Goal: Manage account settings

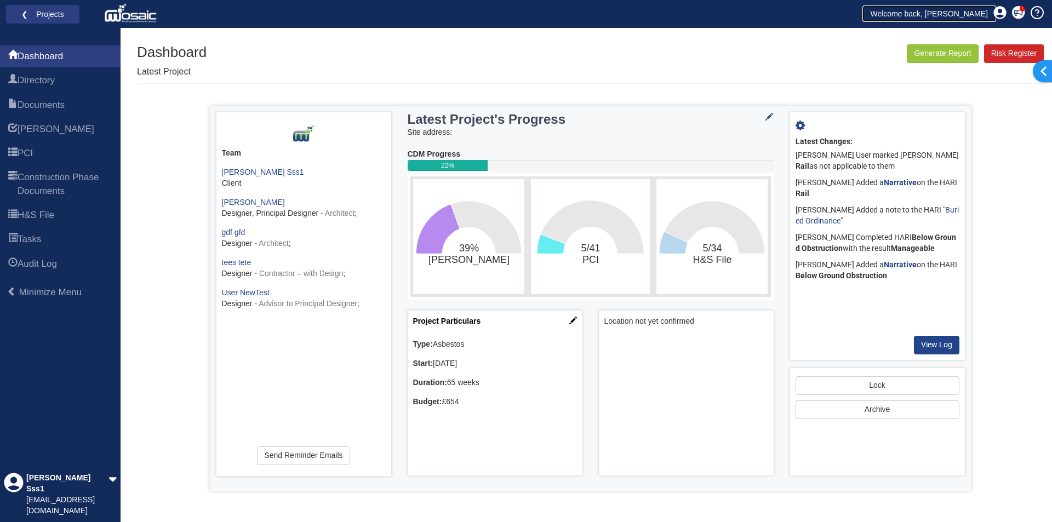
click at [928, 16] on link "Welcome back, [PERSON_NAME]" at bounding box center [930, 13] width 134 height 16
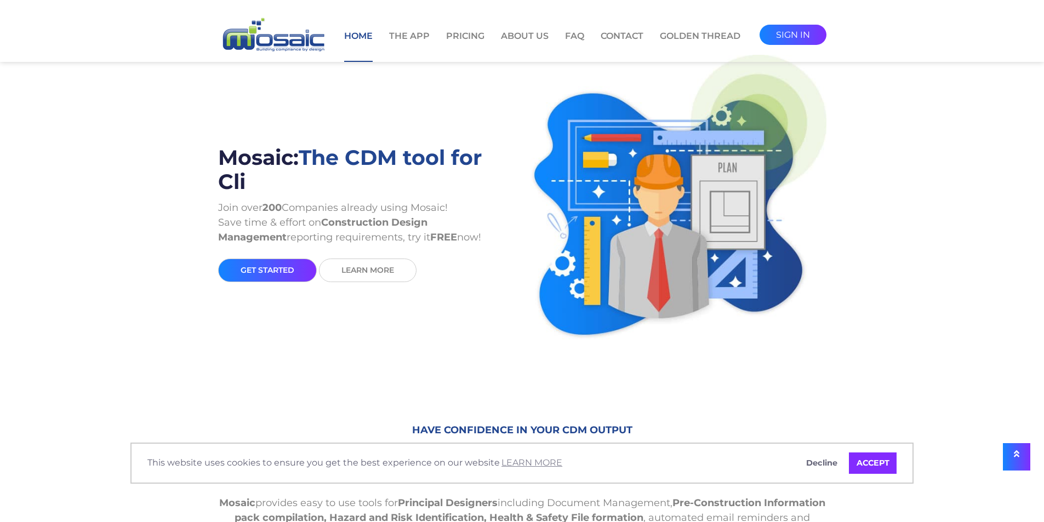
click at [784, 39] on link "sign in" at bounding box center [793, 35] width 67 height 20
